Goal: Task Accomplishment & Management: Manage account settings

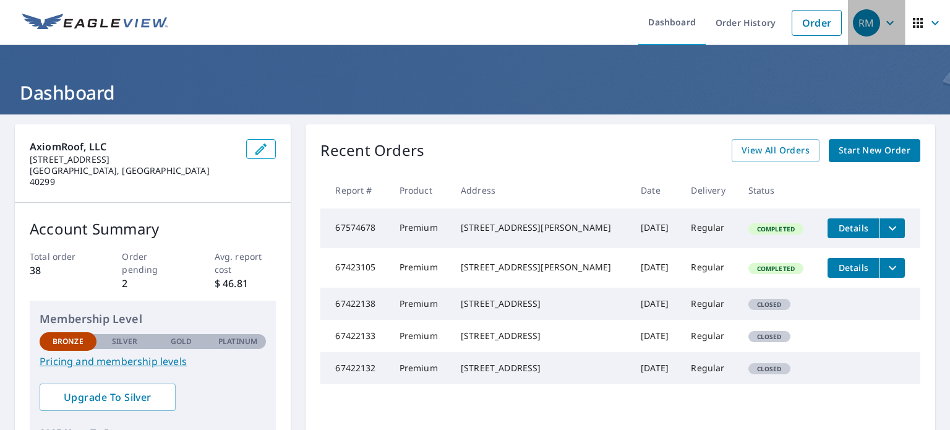
click at [883, 24] on icon "button" at bounding box center [890, 22] width 15 height 15
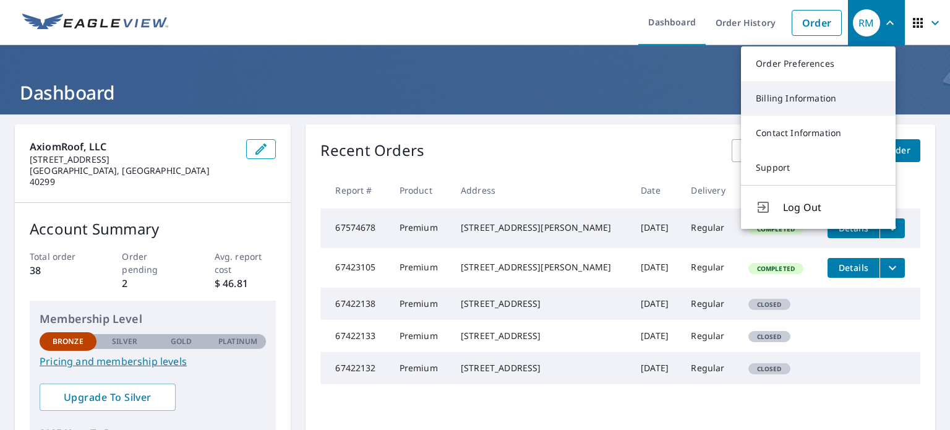
click at [821, 93] on link "Billing Information" at bounding box center [818, 98] width 155 height 35
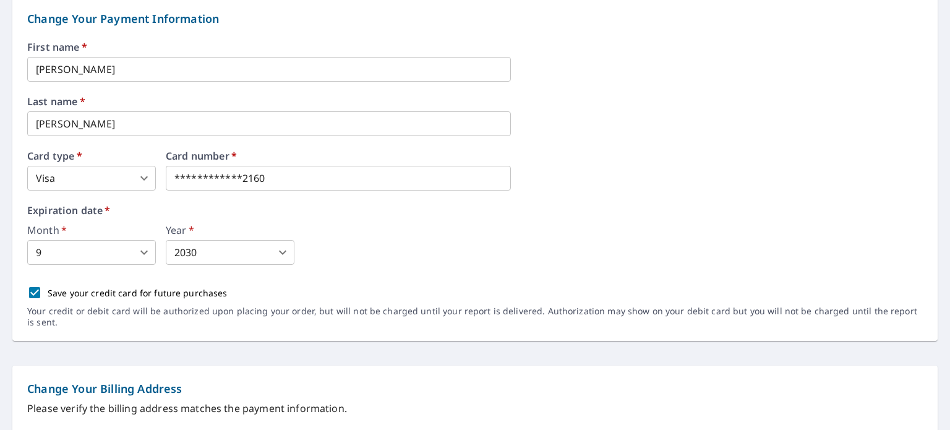
scroll to position [153, 0]
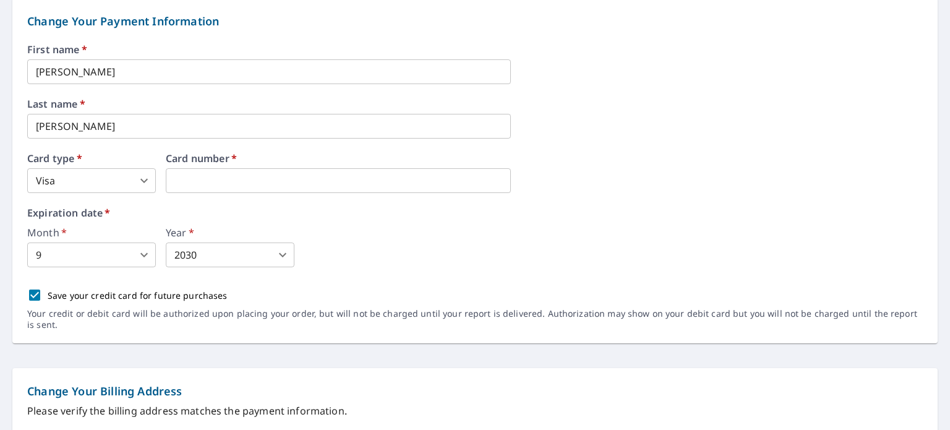
click at [306, 215] on label "Expiration date   *" at bounding box center [475, 213] width 896 height 10
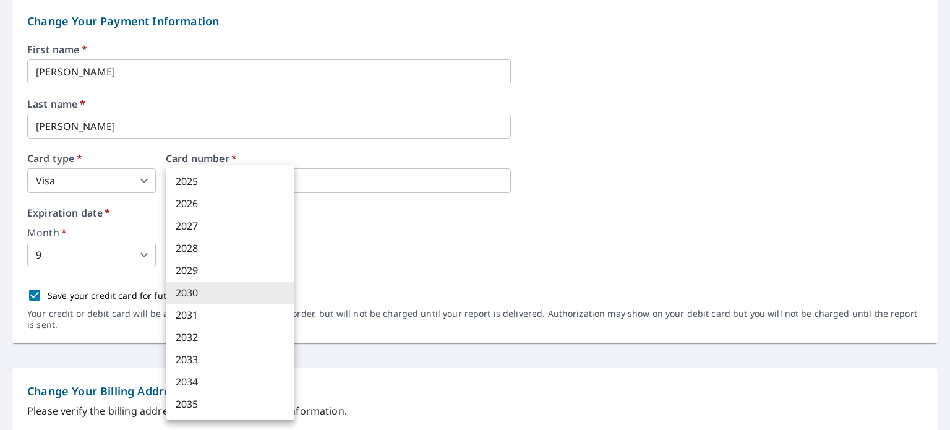
click at [266, 255] on body "RM RM Dashboard Order History Order RM Dashboard / Billing Information Billing …" at bounding box center [475, 215] width 950 height 430
click at [245, 269] on li "2029" at bounding box center [230, 270] width 129 height 22
type input "2029"
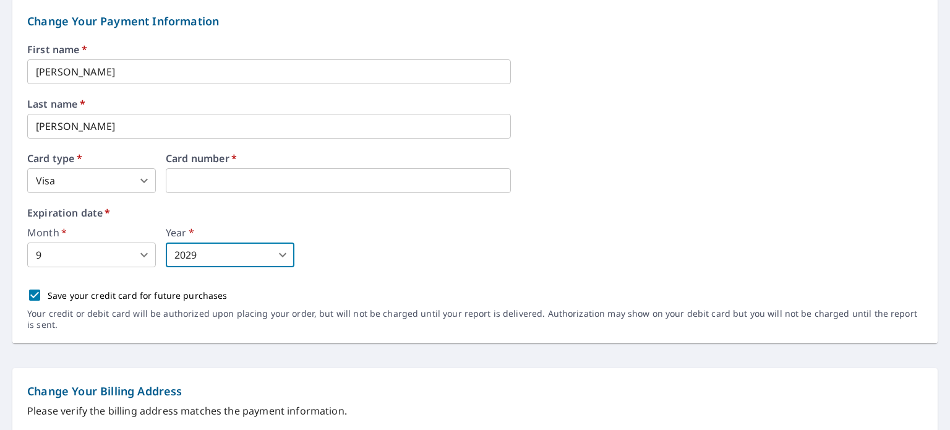
click at [395, 247] on div "Month   * 9 9 ​ Year   * 2029 2029 ​" at bounding box center [475, 248] width 896 height 40
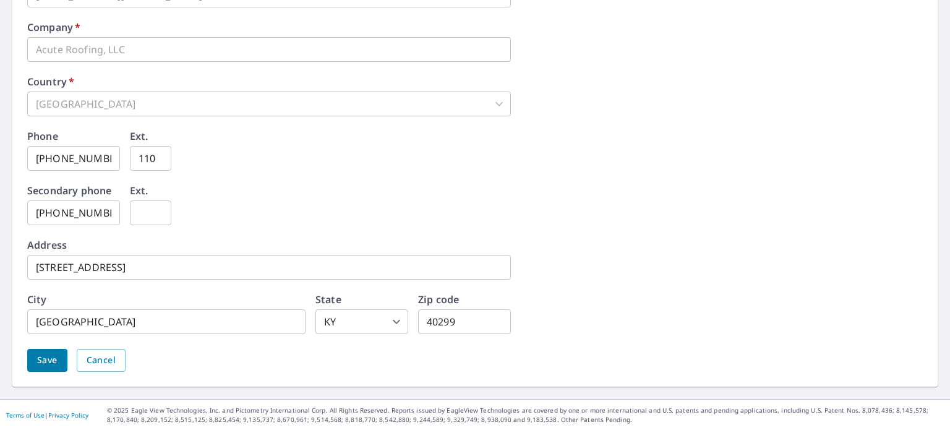
scroll to position [618, 0]
click at [38, 358] on span "Save" at bounding box center [47, 360] width 20 height 15
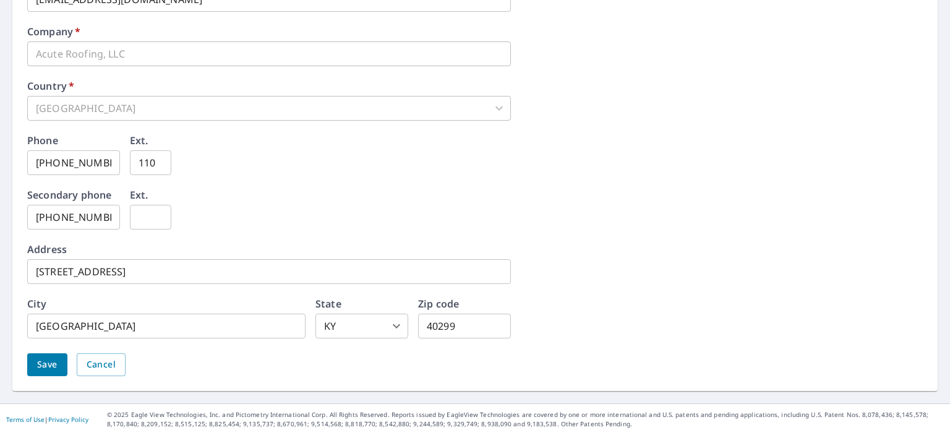
scroll to position [650, 0]
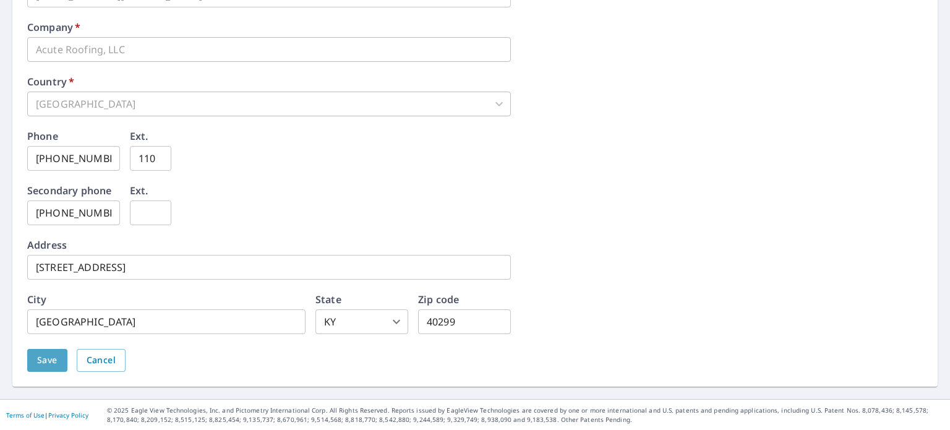
click at [40, 361] on span "Save" at bounding box center [47, 360] width 20 height 15
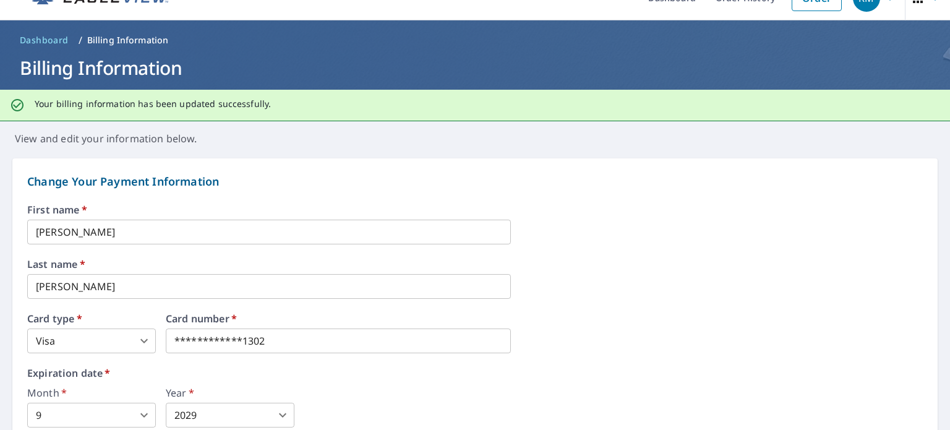
scroll to position [0, 0]
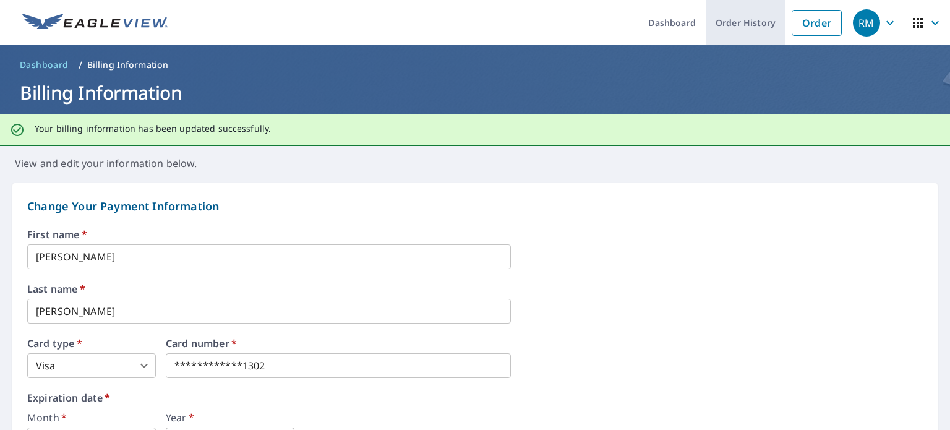
click at [731, 14] on link "Order History" at bounding box center [746, 22] width 80 height 45
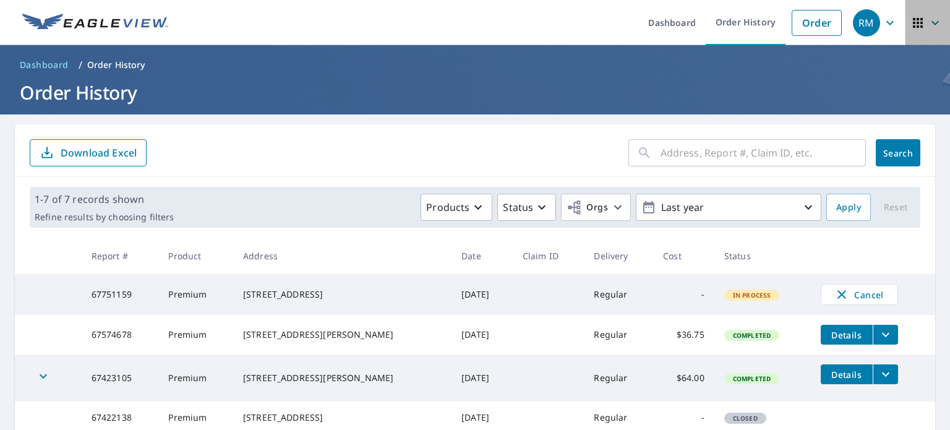
click at [931, 22] on icon "button" at bounding box center [934, 22] width 7 height 4
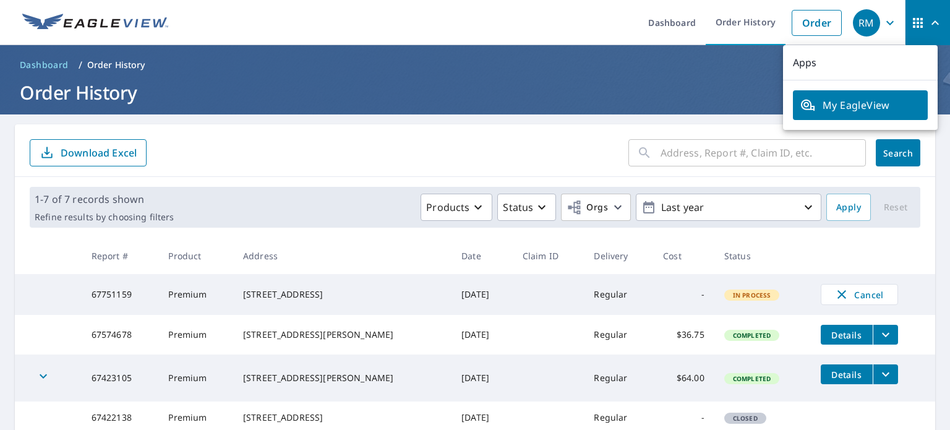
click at [534, 145] on form "​ Search Download Excel" at bounding box center [475, 152] width 891 height 27
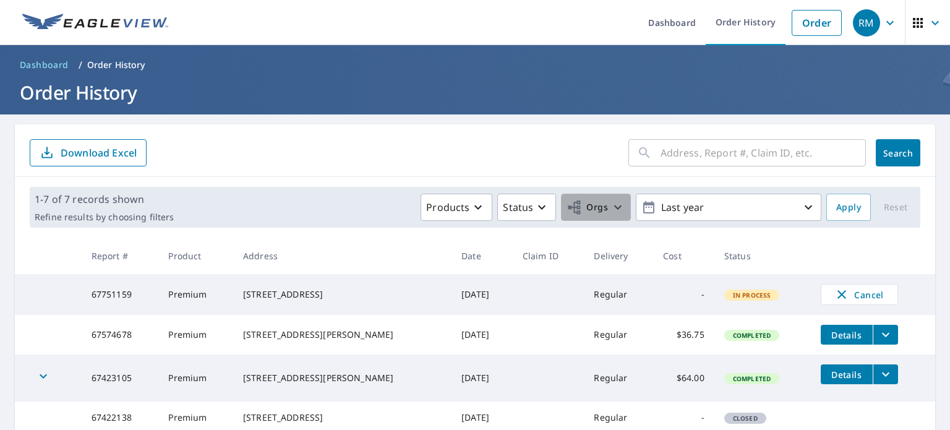
click at [610, 208] on icon "button" at bounding box center [617, 207] width 15 height 15
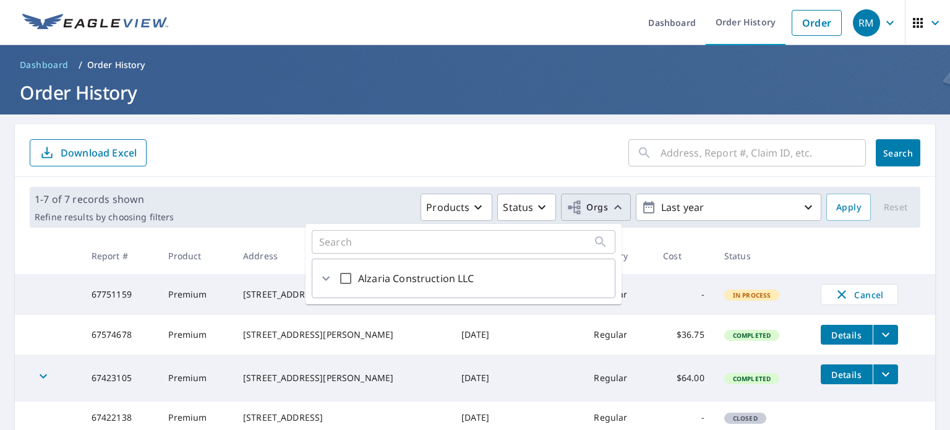
click at [311, 158] on form "​ Search Download Excel" at bounding box center [475, 152] width 891 height 27
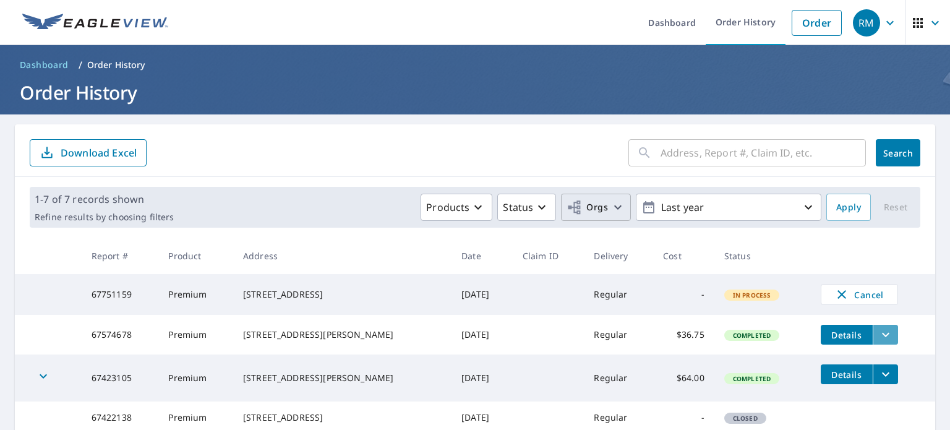
click at [882, 337] on icon "filesDropdownBtn-67574678" at bounding box center [885, 335] width 7 height 4
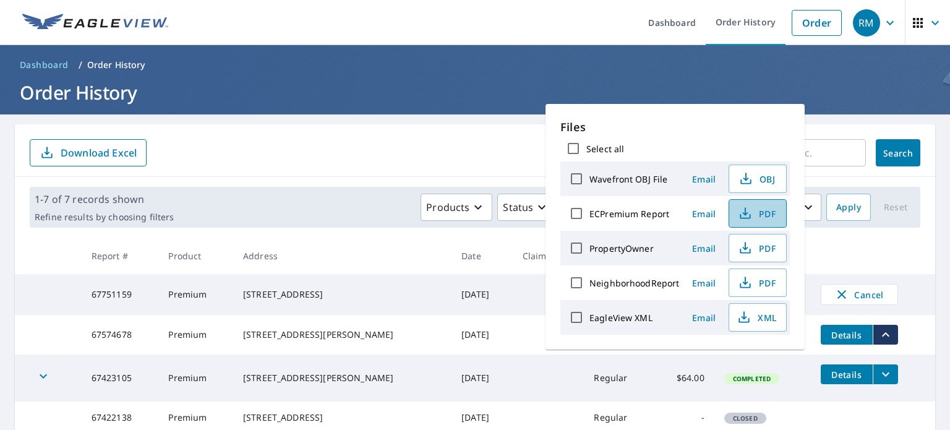
click at [754, 213] on span "PDF" at bounding box center [757, 213] width 40 height 15
click at [475, 139] on form "​ Search Download Excel" at bounding box center [475, 152] width 891 height 27
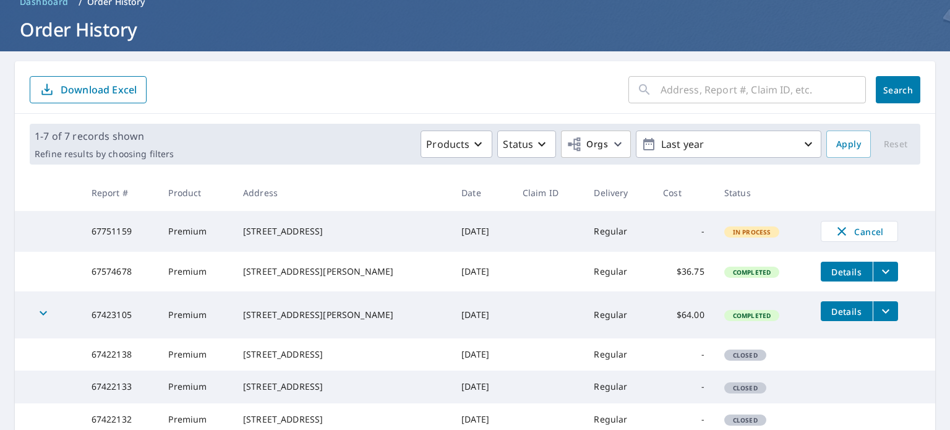
scroll to position [62, 0]
